Goal: Check status: Check status

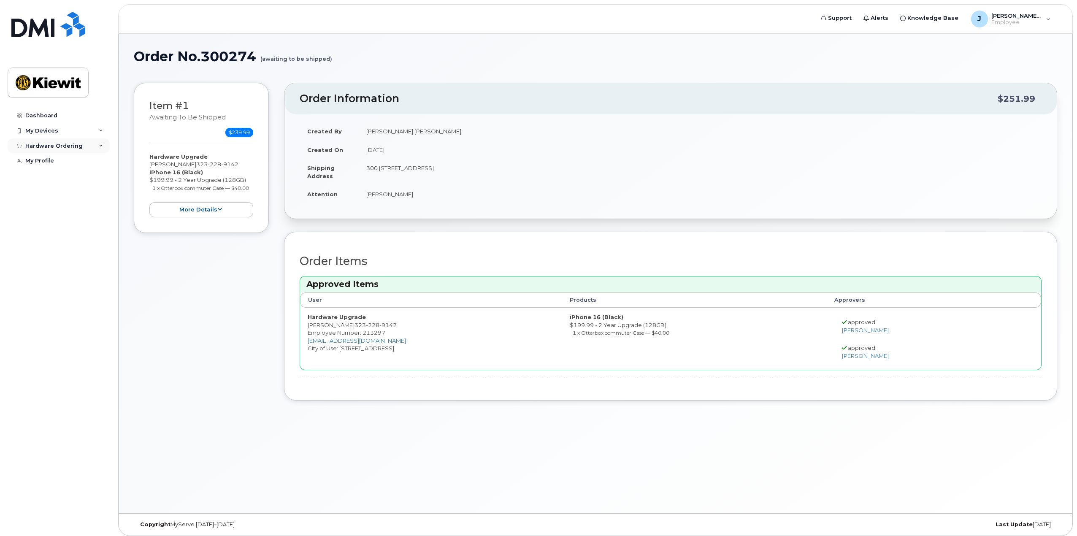
click at [60, 145] on div "Hardware Ordering" at bounding box center [53, 146] width 57 height 7
click at [46, 164] on div "My Orders" at bounding box center [44, 161] width 30 height 8
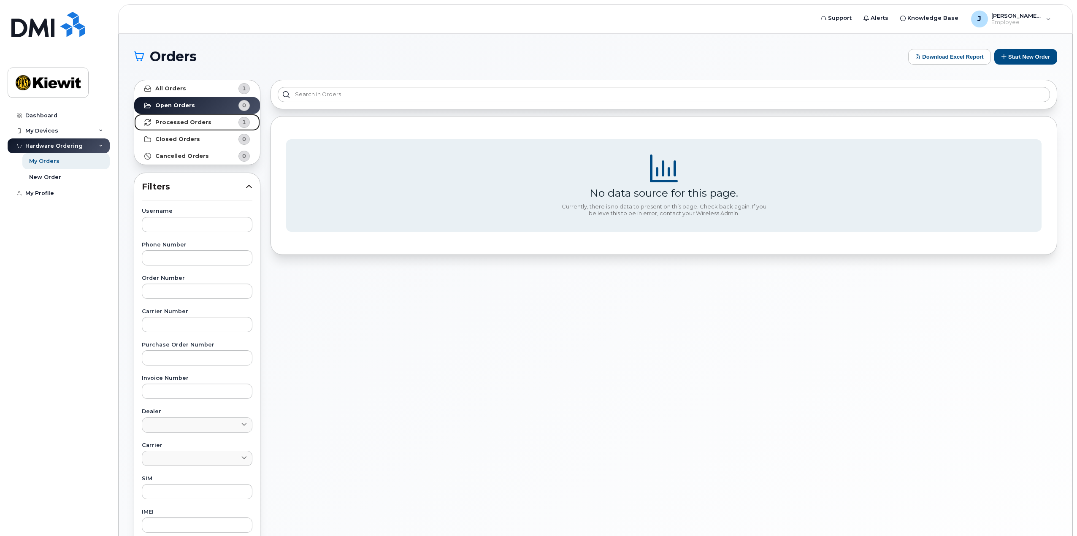
click at [193, 121] on strong "Processed Orders" at bounding box center [183, 122] width 56 height 7
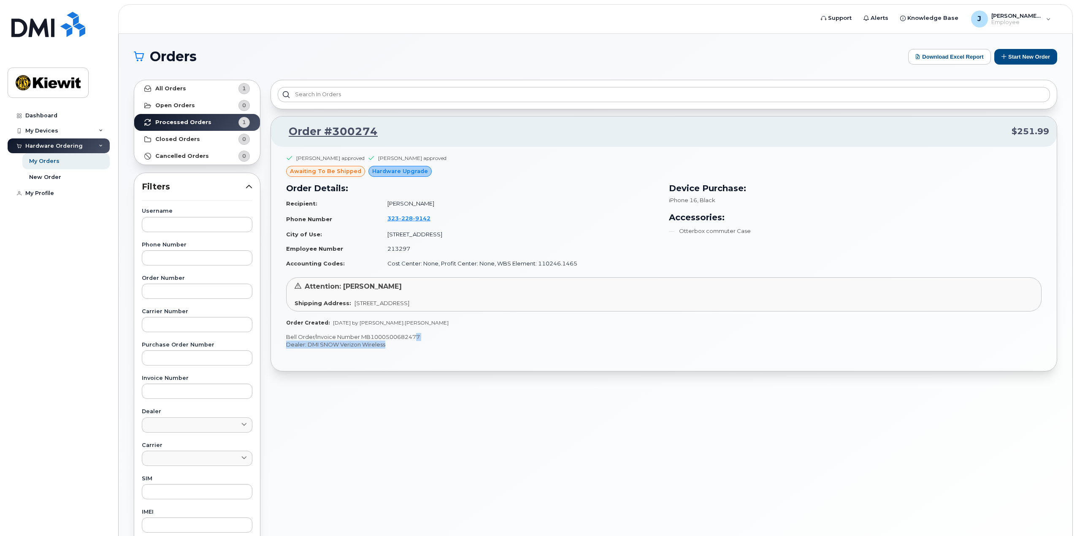
drag, startPoint x: 418, startPoint y: 338, endPoint x: 403, endPoint y: 343, distance: 16.4
click at [403, 343] on div "Bethany Towell approved John Hybl approved awaiting to be shipped Hardware Upgr…" at bounding box center [664, 259] width 786 height 224
click at [403, 343] on p "Dealer: DMI SNOW Verizon Wireless" at bounding box center [664, 345] width 756 height 8
drag, startPoint x: 419, startPoint y: 336, endPoint x: 279, endPoint y: 336, distance: 139.7
click at [279, 336] on div "Bethany Towell approved John Hybl approved awaiting to be shipped Hardware Upgr…" at bounding box center [664, 259] width 786 height 224
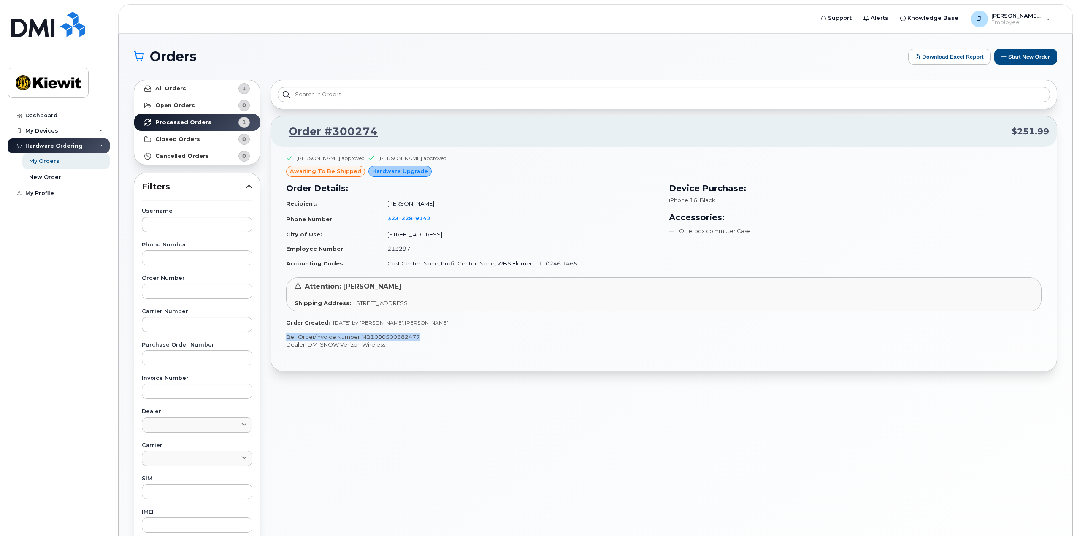
copy p "Bell Order/Invoice Number MB1000500682477"
